Goal: Information Seeking & Learning: Check status

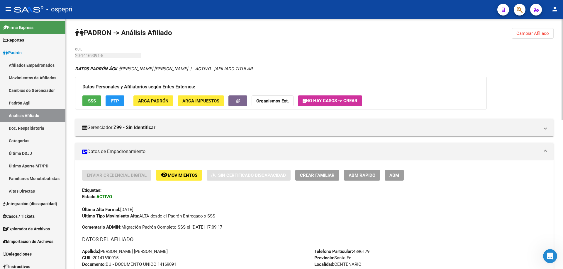
scroll to position [941, 0]
click at [528, 31] on span "Cambiar Afiliado" at bounding box center [532, 33] width 33 height 5
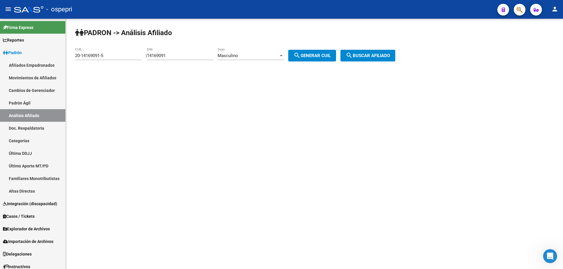
click at [159, 57] on input "14169091" at bounding box center [180, 55] width 66 height 5
paste input "35188189"
type input "35188189"
click at [320, 55] on span "search Generar CUIL" at bounding box center [311, 55] width 37 height 5
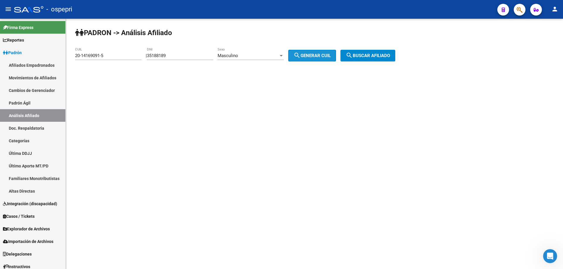
type input "20-35188189-6"
drag, startPoint x: 384, startPoint y: 54, endPoint x: 347, endPoint y: 59, distance: 36.7
click at [383, 54] on span "search Buscar afiliado" at bounding box center [368, 55] width 44 height 5
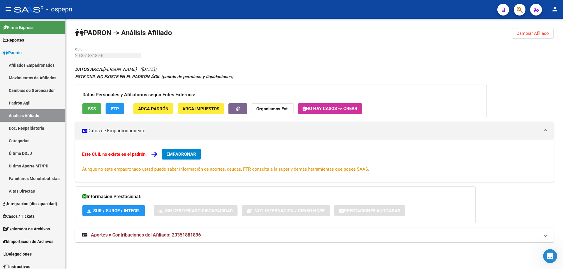
click at [187, 235] on span "Aportes y Contribuciones del Afiliado: 20351881896" at bounding box center [146, 235] width 110 height 6
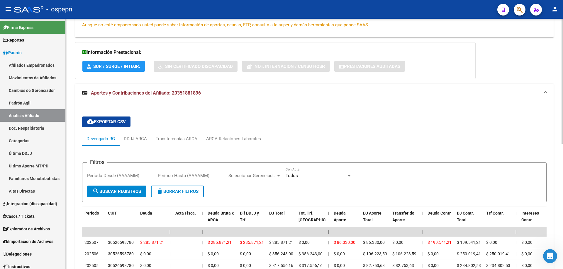
scroll to position [223, 0]
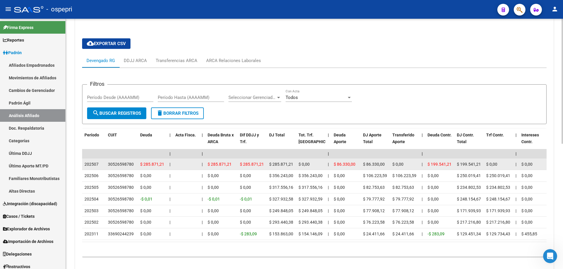
click at [125, 164] on div "30526598780" at bounding box center [121, 164] width 26 height 7
copy div "30526598780"
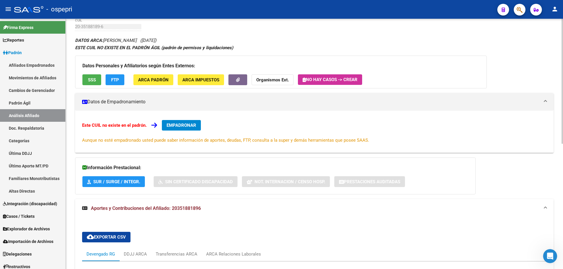
scroll to position [0, 0]
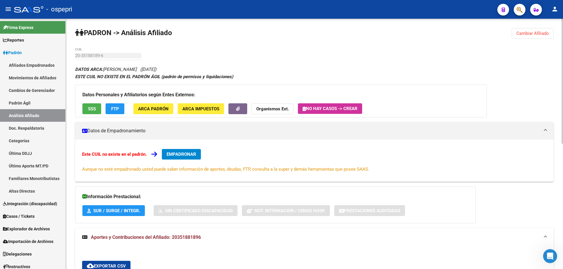
click at [531, 31] on span "Cambiar Afiliado" at bounding box center [532, 33] width 33 height 5
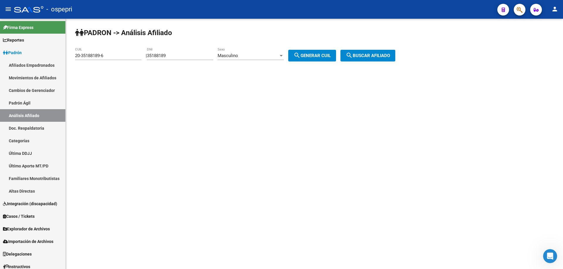
click at [167, 54] on input "35188189" at bounding box center [180, 55] width 66 height 5
paste input "7175352"
type input "37175352"
click at [308, 55] on span "search Generar CUIL" at bounding box center [311, 55] width 37 height 5
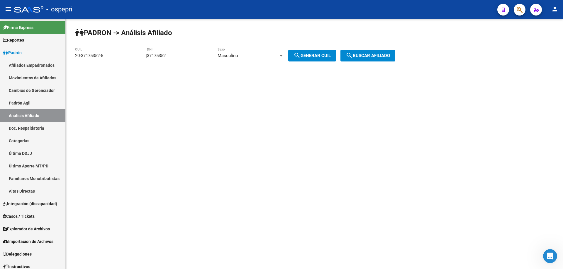
click at [363, 54] on span "search Buscar afiliado" at bounding box center [368, 55] width 44 height 5
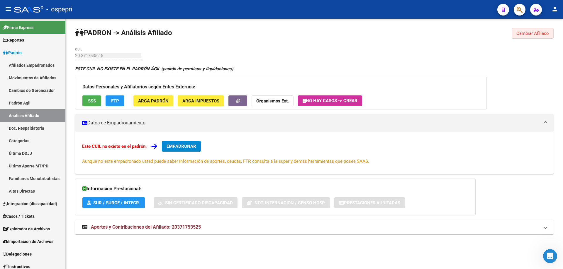
click at [533, 32] on span "Cambiar Afiliado" at bounding box center [532, 33] width 33 height 5
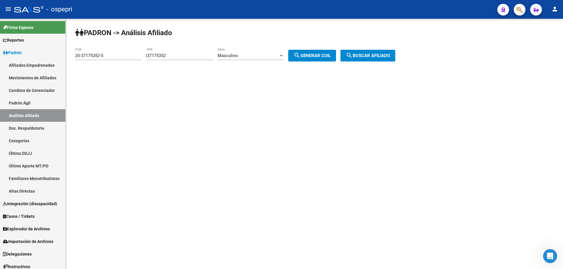
click at [254, 57] on div "Masculino" at bounding box center [248, 55] width 61 height 5
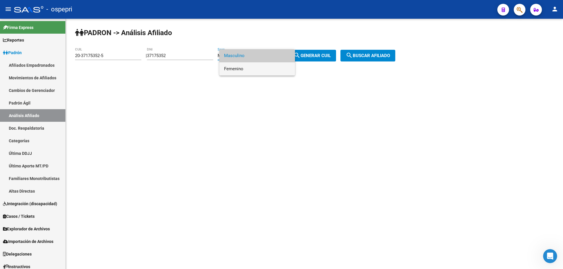
click at [247, 68] on span "Femenino" at bounding box center [257, 68] width 66 height 13
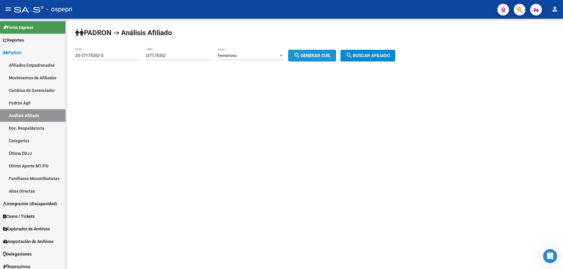
click at [329, 58] on span "search Generar CUIL" at bounding box center [311, 55] width 37 height 5
type input "23-37175352-4"
click at [372, 57] on span "search Buscar afiliado" at bounding box center [368, 55] width 44 height 5
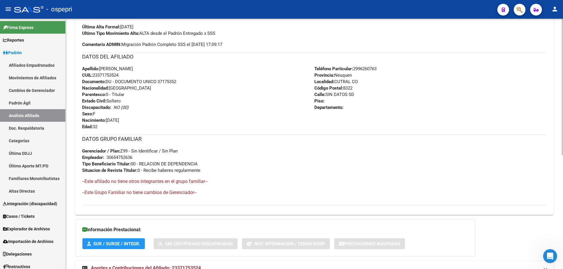
scroll to position [210, 0]
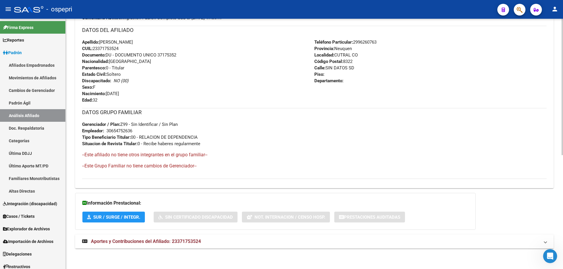
click at [145, 244] on span "Aportes y Contribuciones del Afiliado: 23371753524" at bounding box center [146, 242] width 110 height 6
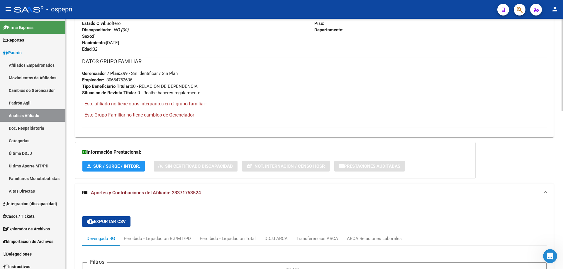
scroll to position [432, 0]
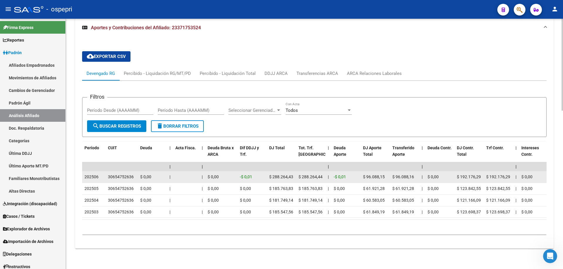
click at [122, 174] on div "30654752636" at bounding box center [121, 177] width 26 height 7
copy div "30654752636"
